Goal: Task Accomplishment & Management: Use online tool/utility

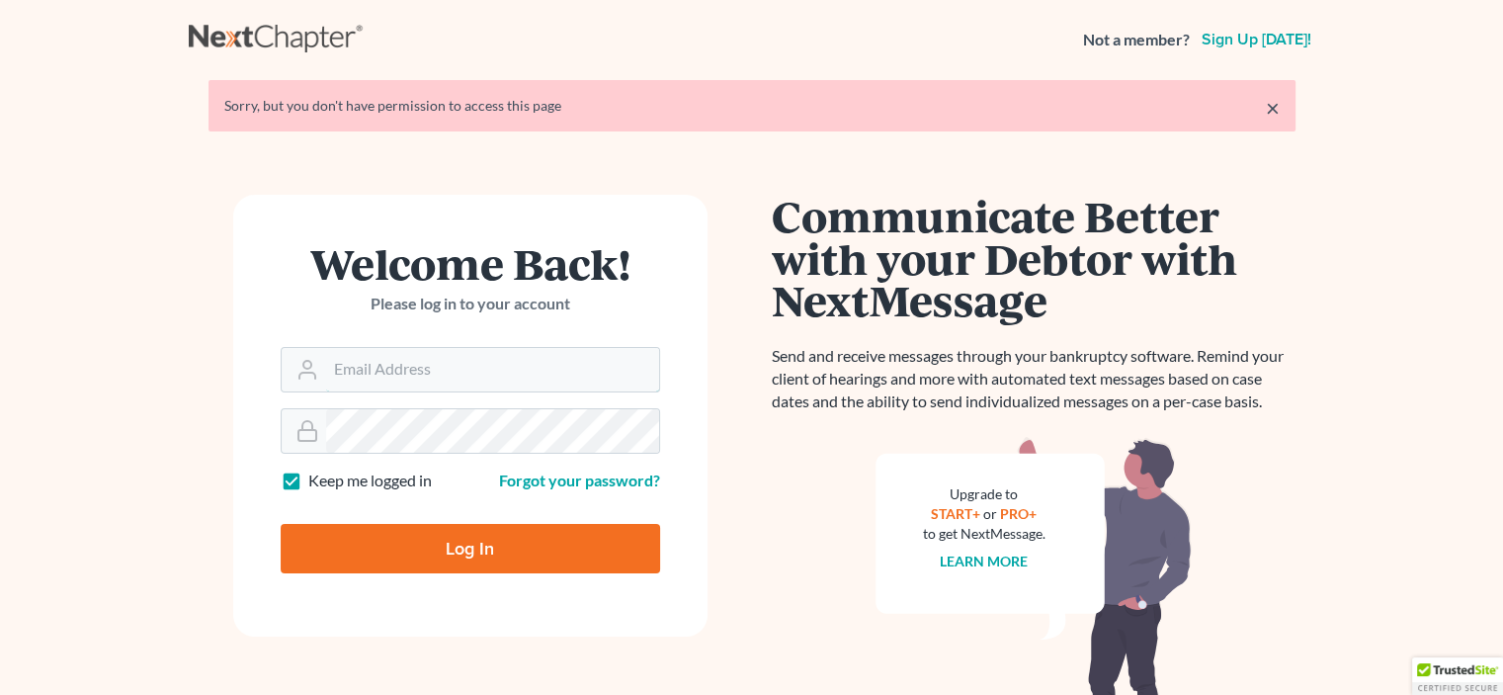
type input "[EMAIL_ADDRESS][DOMAIN_NAME]"
click at [439, 559] on input "Log In" at bounding box center [470, 548] width 379 height 49
type input "Thinking..."
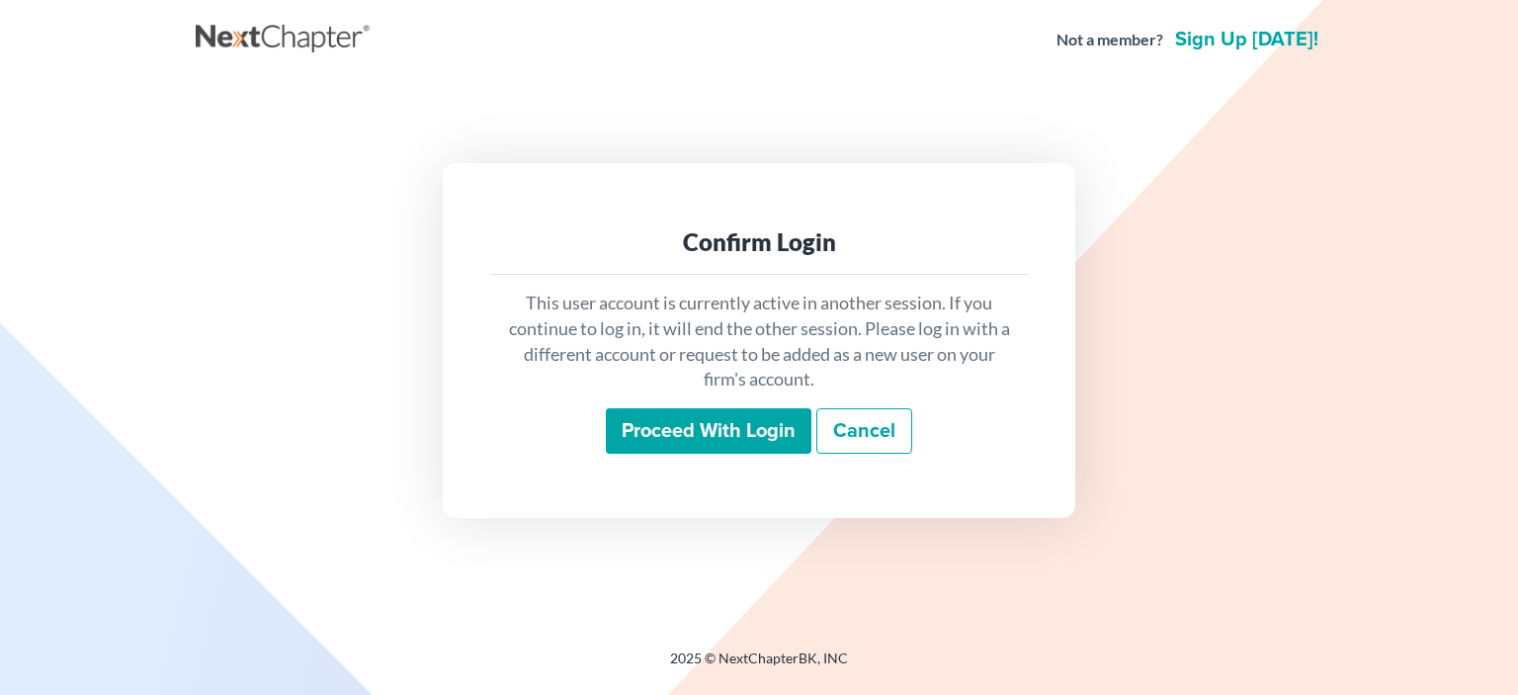
click at [702, 422] on input "Proceed with login" at bounding box center [709, 430] width 206 height 45
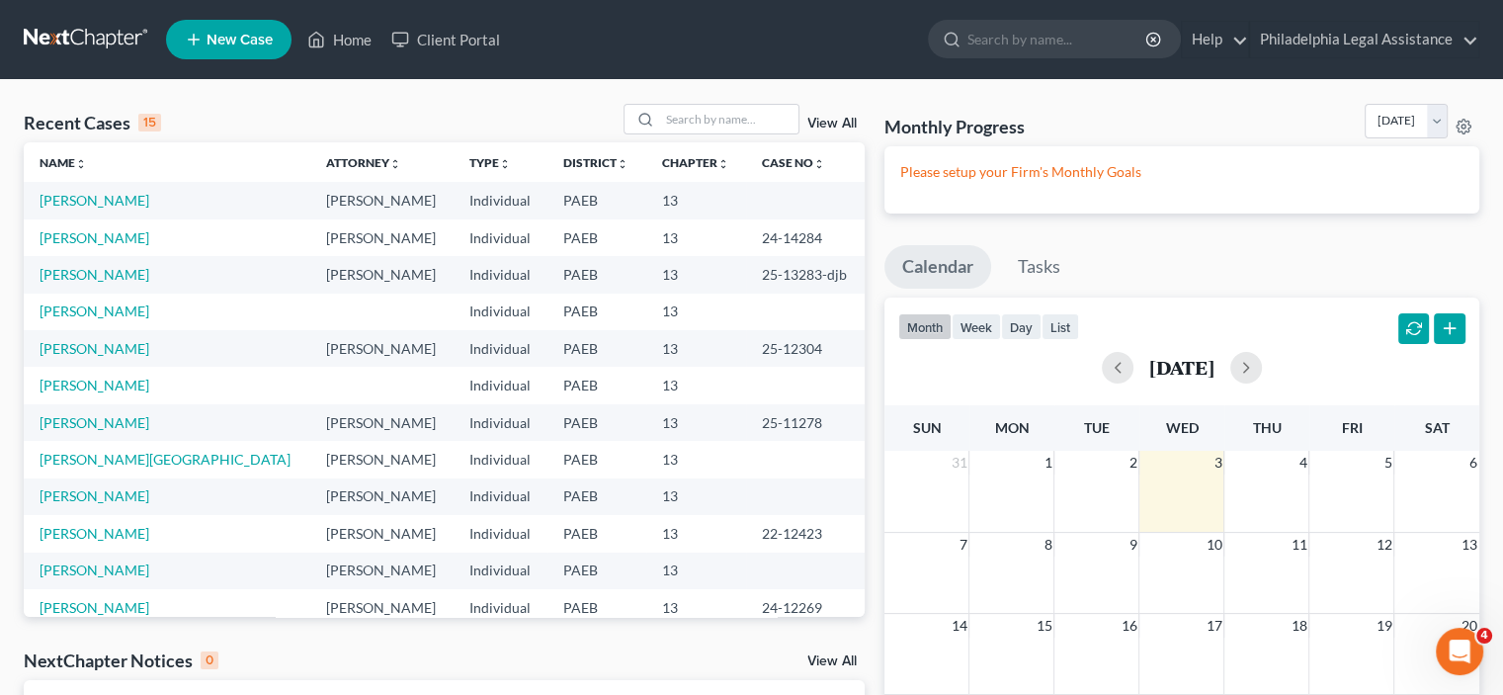
click at [849, 125] on link "View All" at bounding box center [831, 124] width 49 height 14
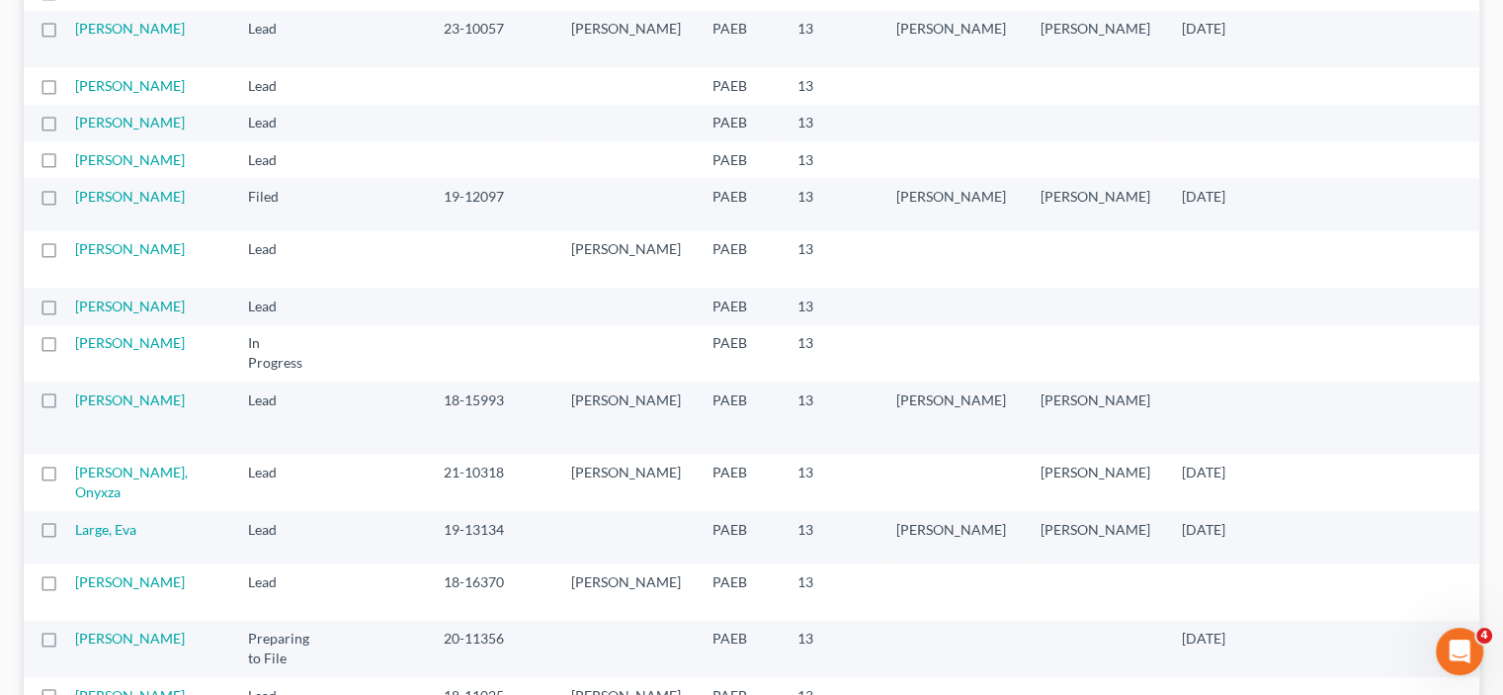
scroll to position [1384, 0]
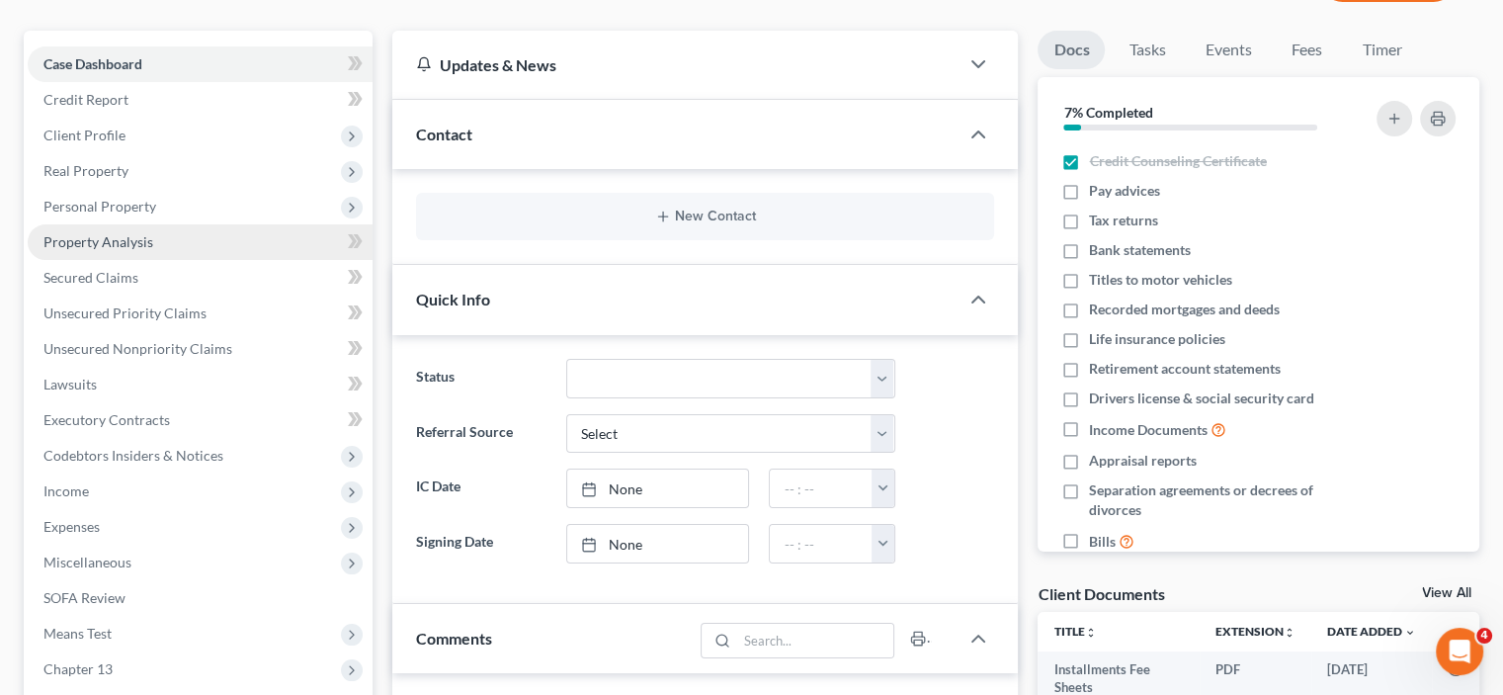
scroll to position [116, 0]
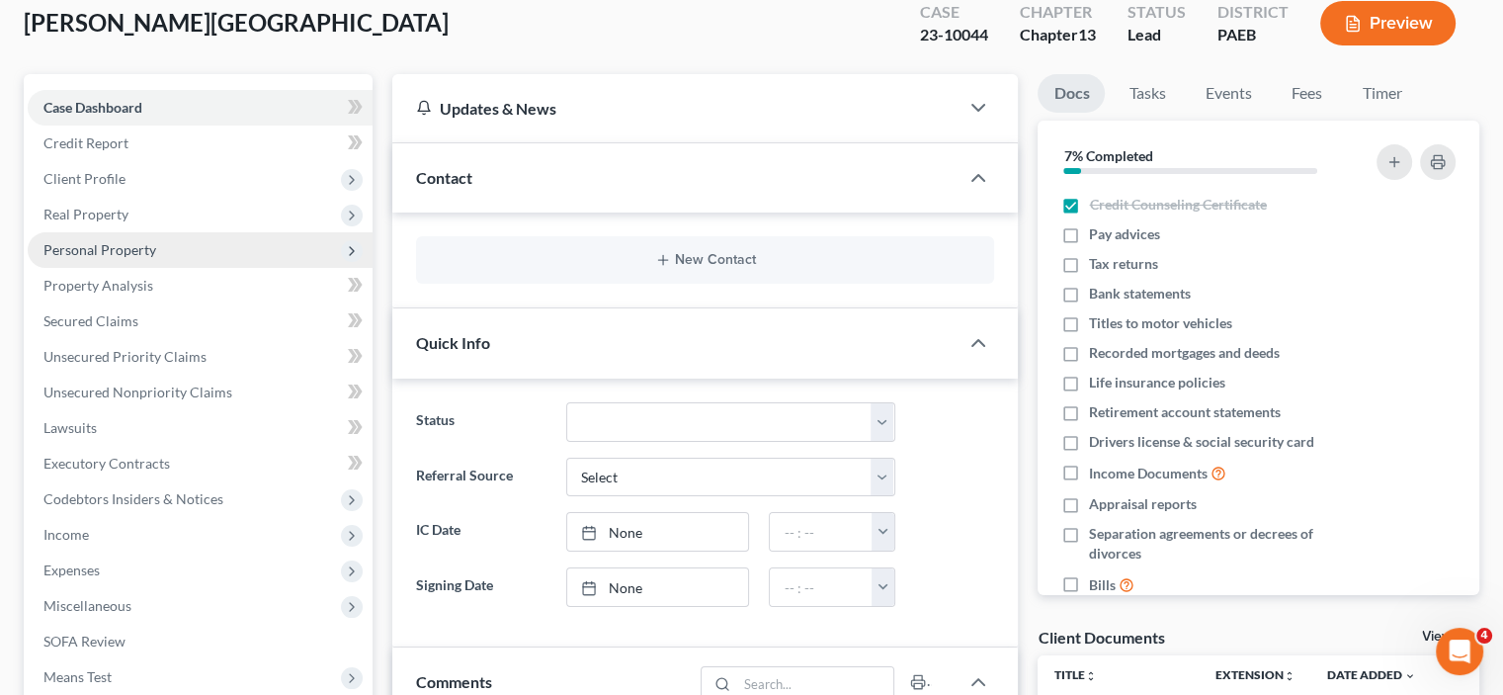
click at [126, 246] on span "Personal Property" at bounding box center [99, 249] width 113 height 17
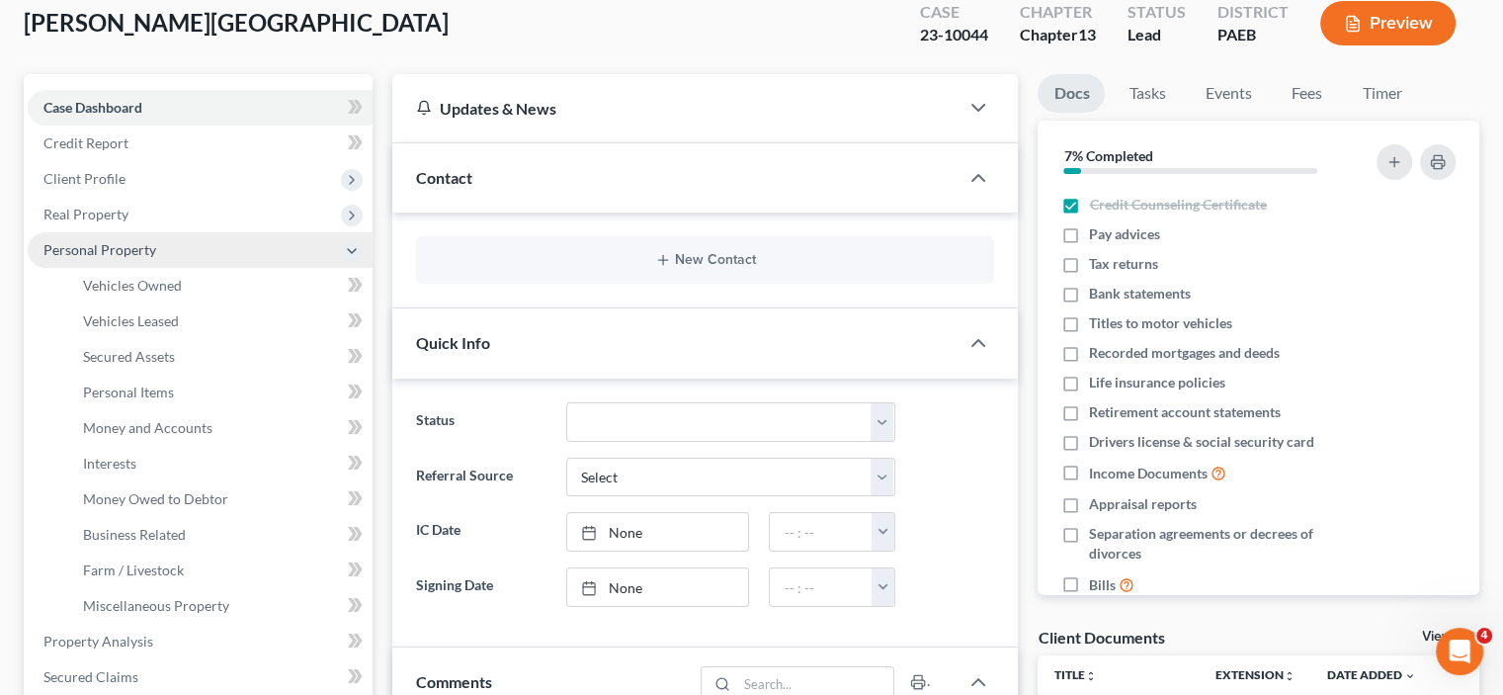
click at [130, 248] on span "Personal Property" at bounding box center [99, 249] width 113 height 17
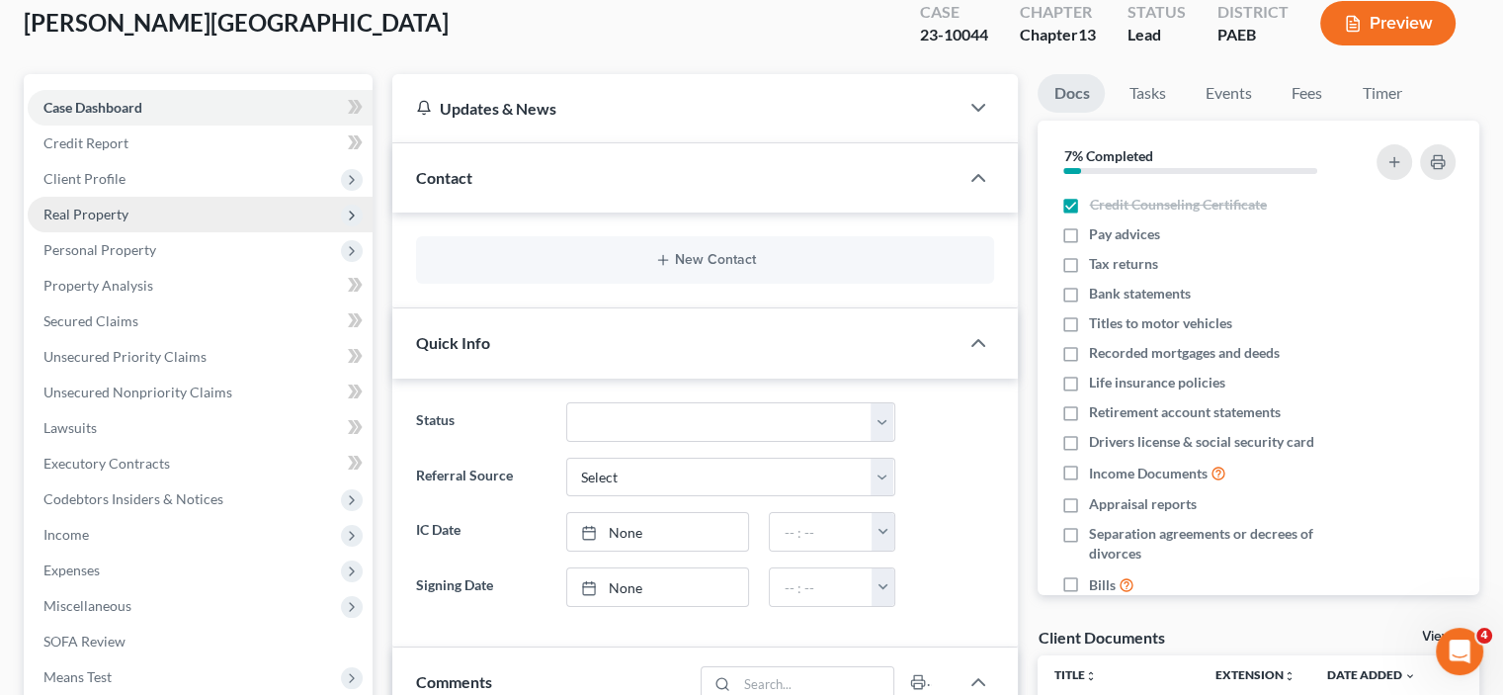
click at [124, 212] on span "Real Property" at bounding box center [85, 214] width 85 height 17
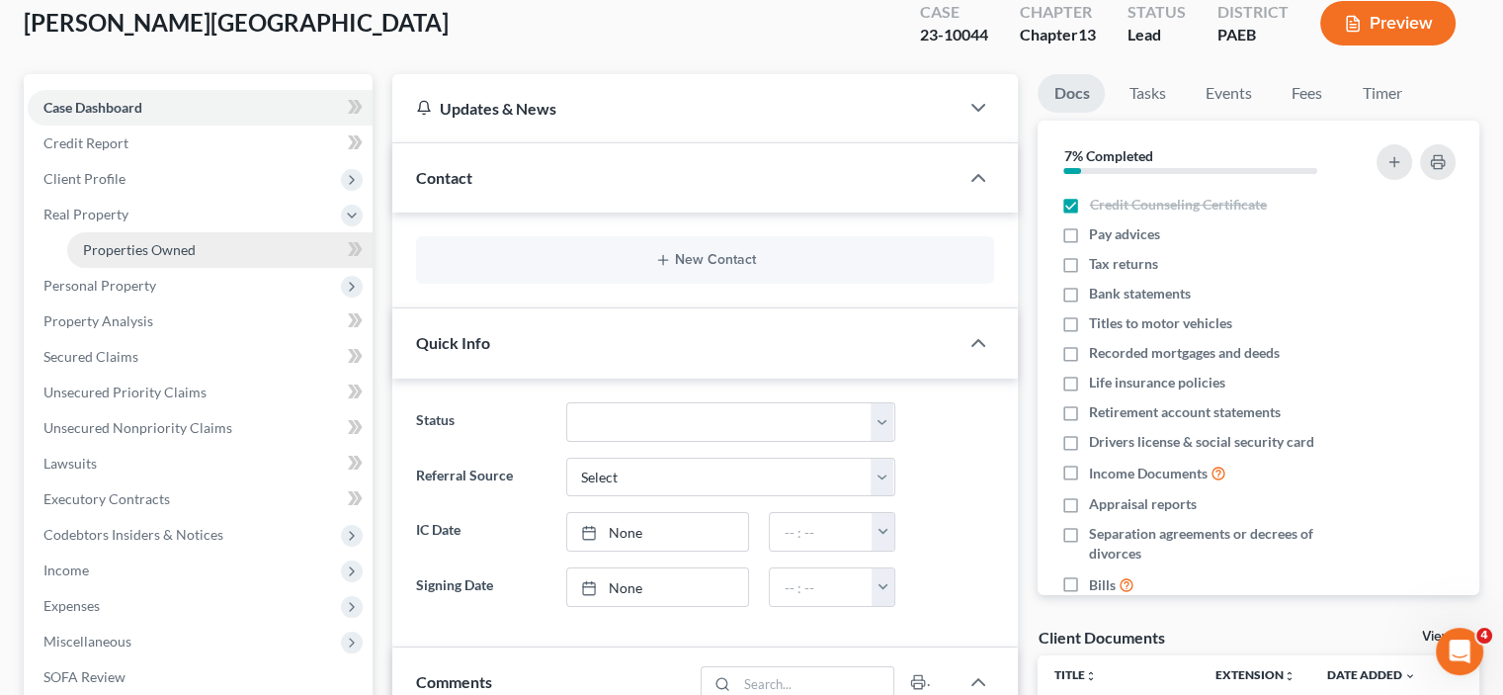
click at [141, 242] on span "Properties Owned" at bounding box center [139, 249] width 113 height 17
